Goal: Find specific page/section: Find specific page/section

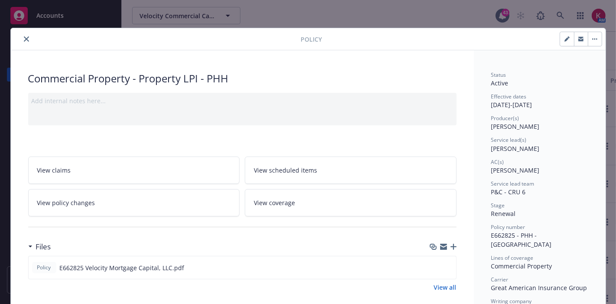
click at [24, 39] on icon "close" at bounding box center [26, 38] width 5 height 5
click at [26, 36] on button "close" at bounding box center [26, 39] width 10 height 10
